Goal: Register for event/course

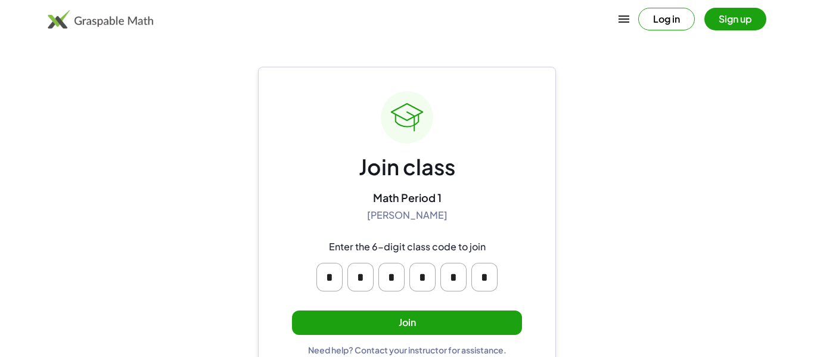
click at [476, 321] on button "Join" at bounding box center [407, 323] width 230 height 24
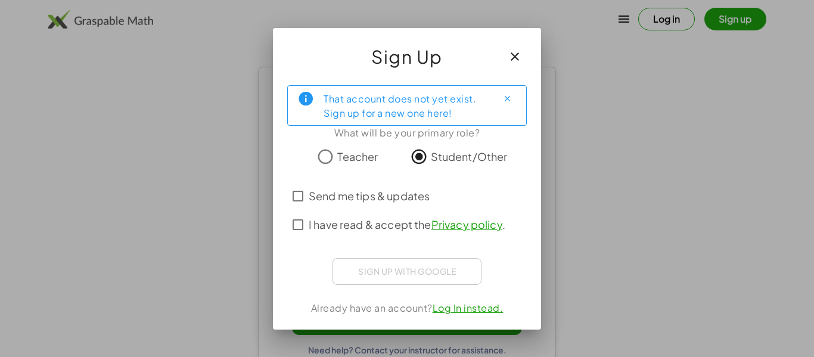
click at [333, 202] on span "Send me tips & updates" at bounding box center [369, 196] width 121 height 16
click at [336, 228] on span "I have read & accept the Privacy policy ." at bounding box center [407, 224] width 197 height 16
